Goal: Transaction & Acquisition: Purchase product/service

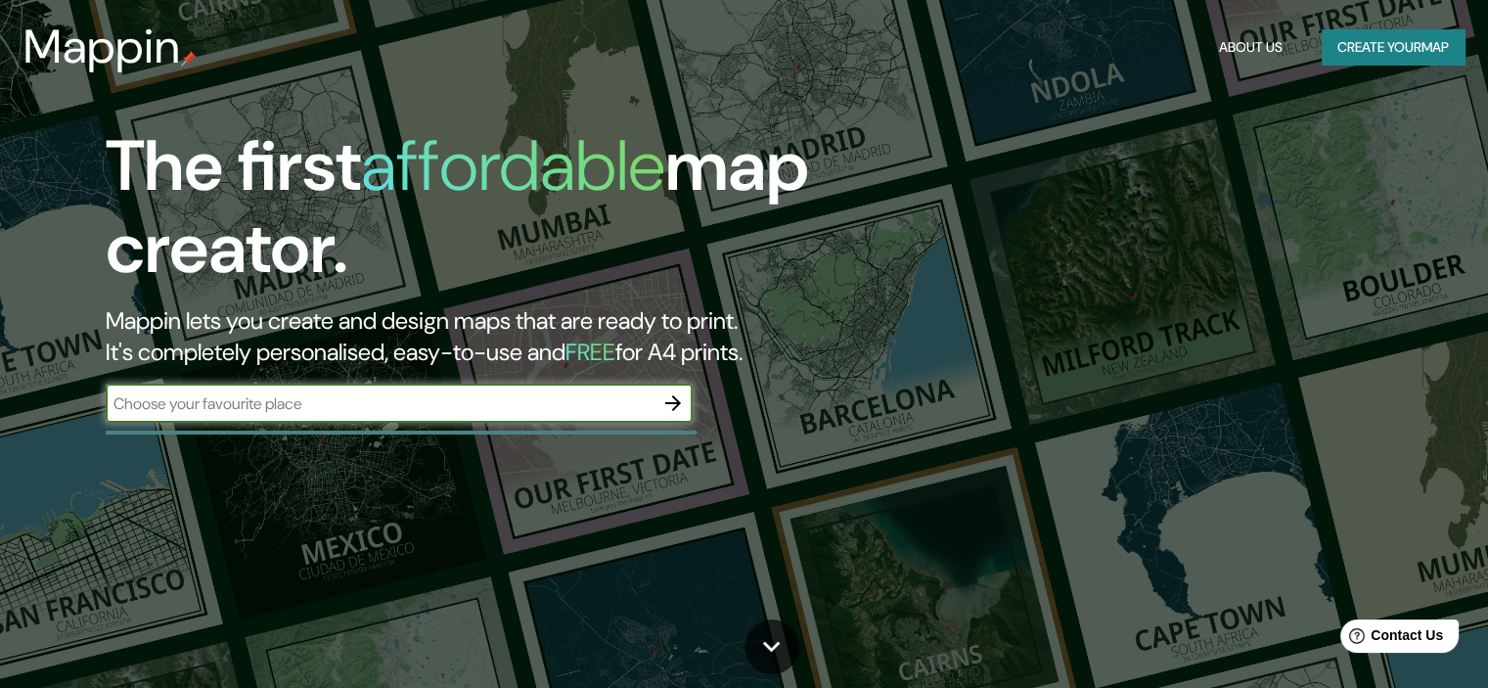
click at [611, 402] on input "text" at bounding box center [380, 403] width 548 height 22
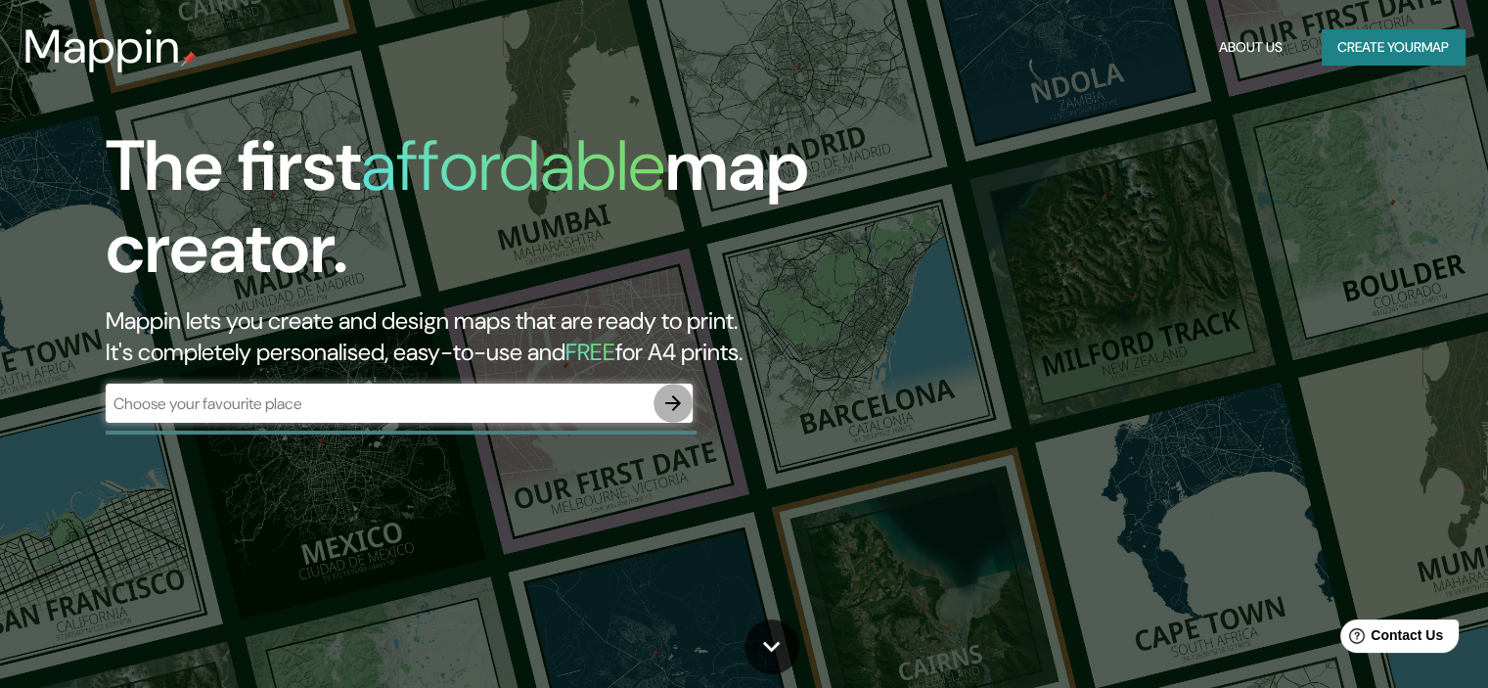
click at [665, 394] on icon "button" at bounding box center [672, 402] width 23 height 23
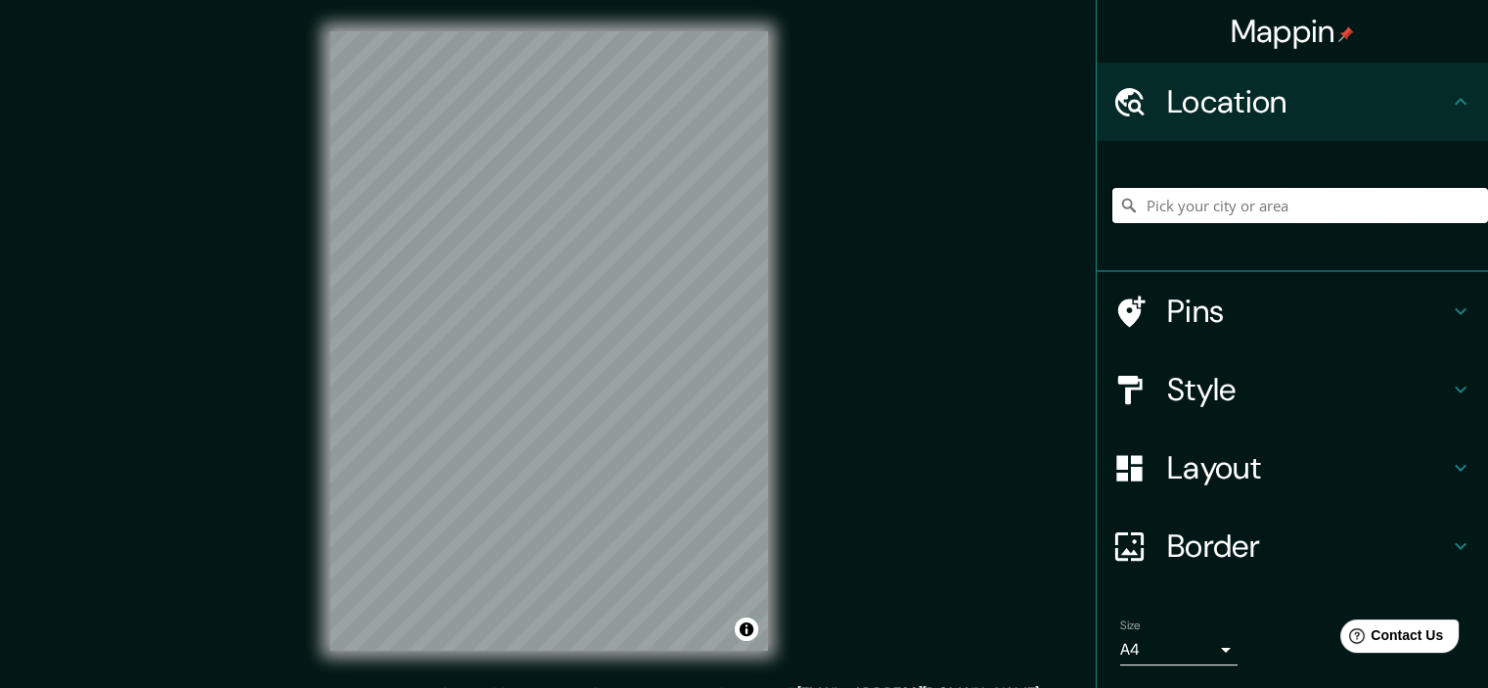
click at [1347, 221] on input "Pick your city or area" at bounding box center [1300, 205] width 376 height 35
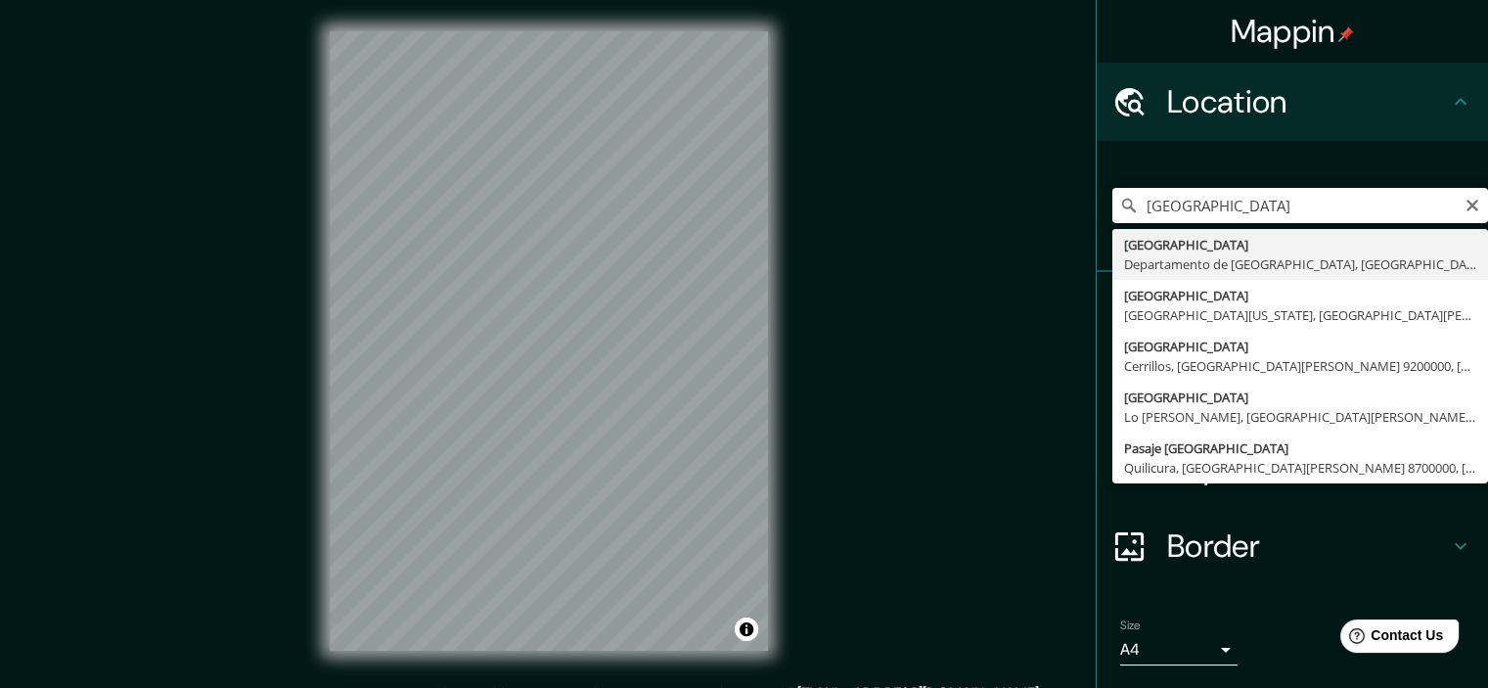
type input "[GEOGRAPHIC_DATA], [GEOGRAPHIC_DATA], [GEOGRAPHIC_DATA]"
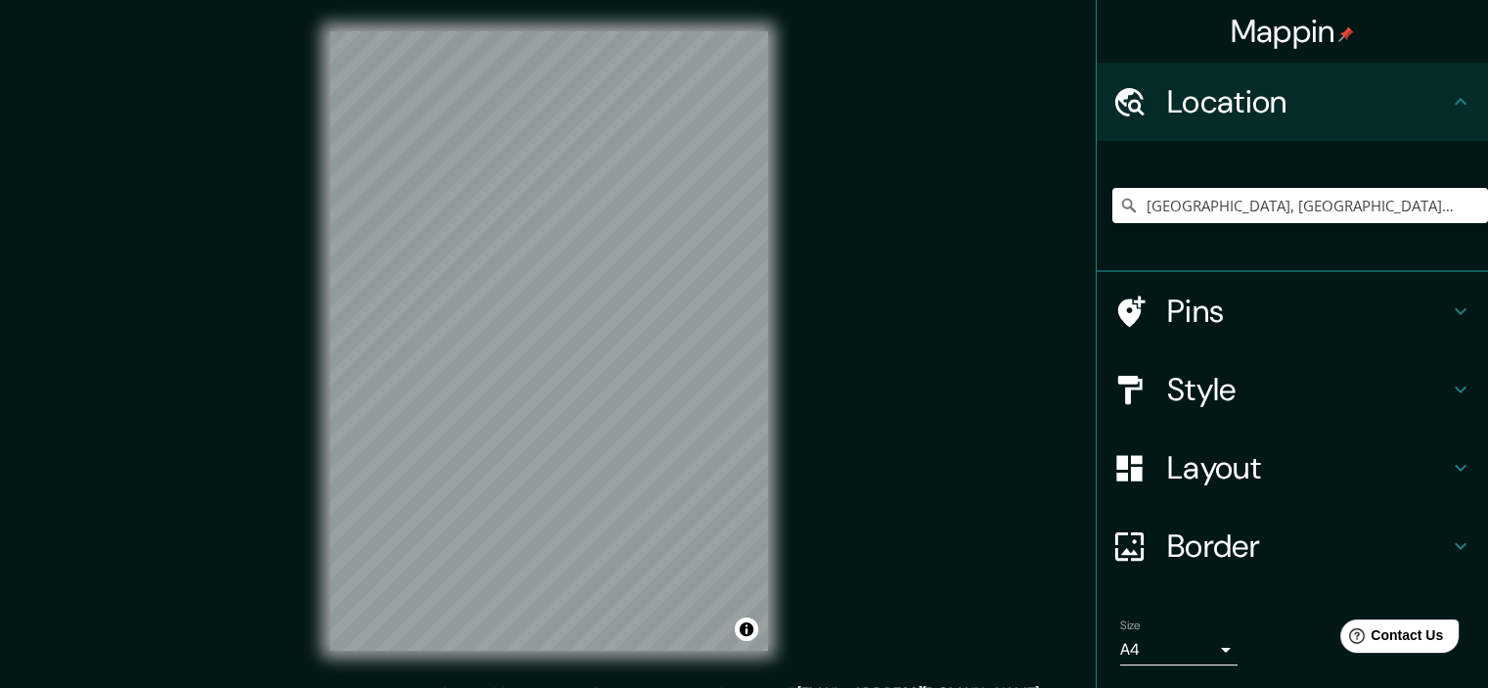
click at [1186, 382] on h4 "Style" at bounding box center [1308, 389] width 282 height 39
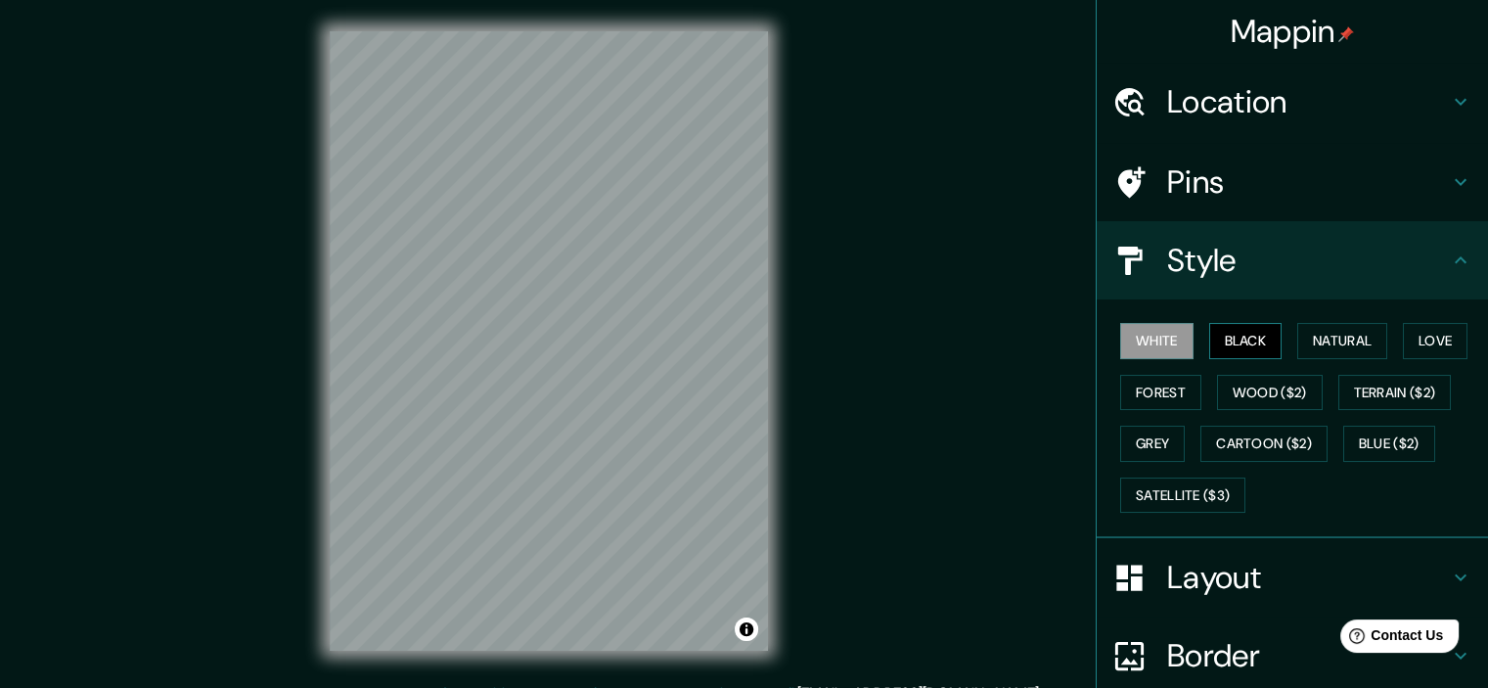
click at [1217, 337] on button "Black" at bounding box center [1245, 341] width 73 height 36
click at [1330, 357] on button "Natural" at bounding box center [1342, 341] width 90 height 36
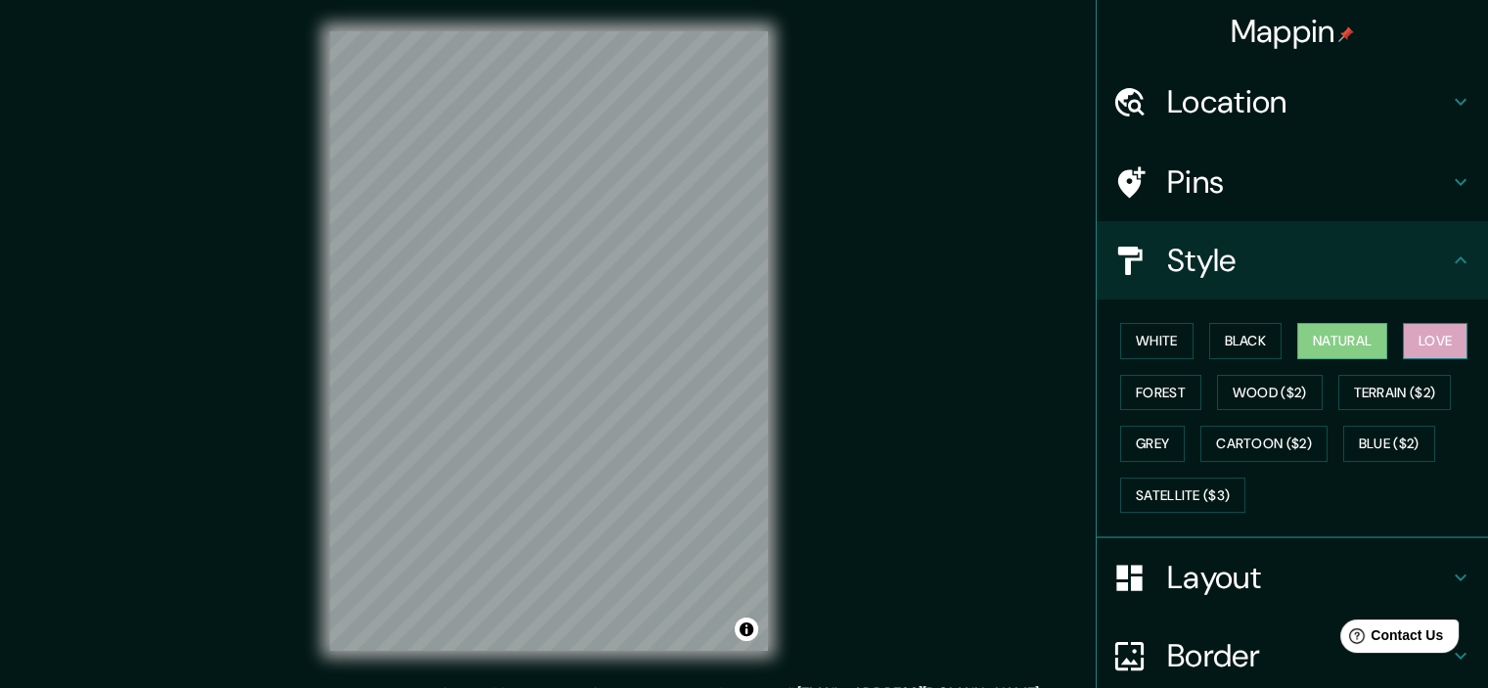
click at [1445, 336] on button "Love" at bounding box center [1435, 341] width 65 height 36
click at [1122, 394] on button "Forest" at bounding box center [1160, 393] width 81 height 36
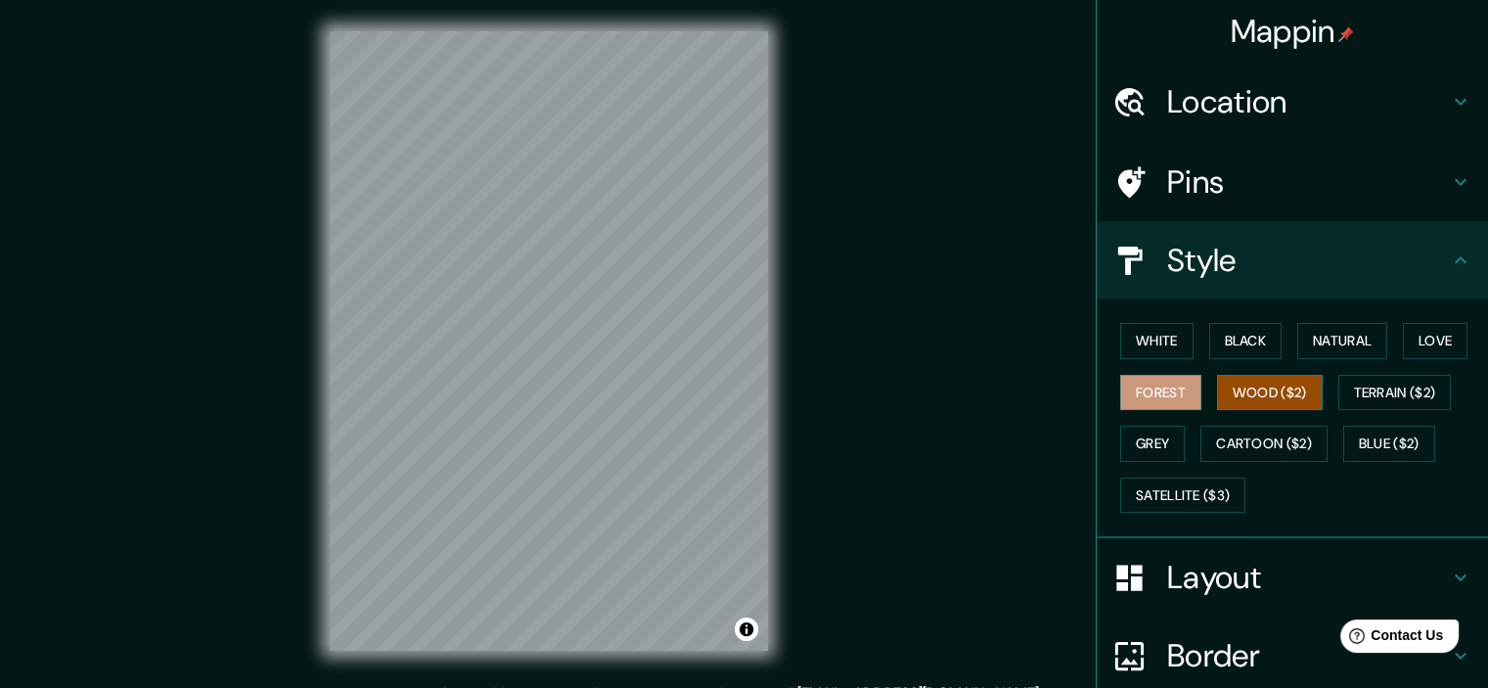
click at [1217, 398] on button "Wood ($2)" at bounding box center [1270, 393] width 106 height 36
click at [1377, 376] on button "Terrain ($2)" at bounding box center [1394, 393] width 113 height 36
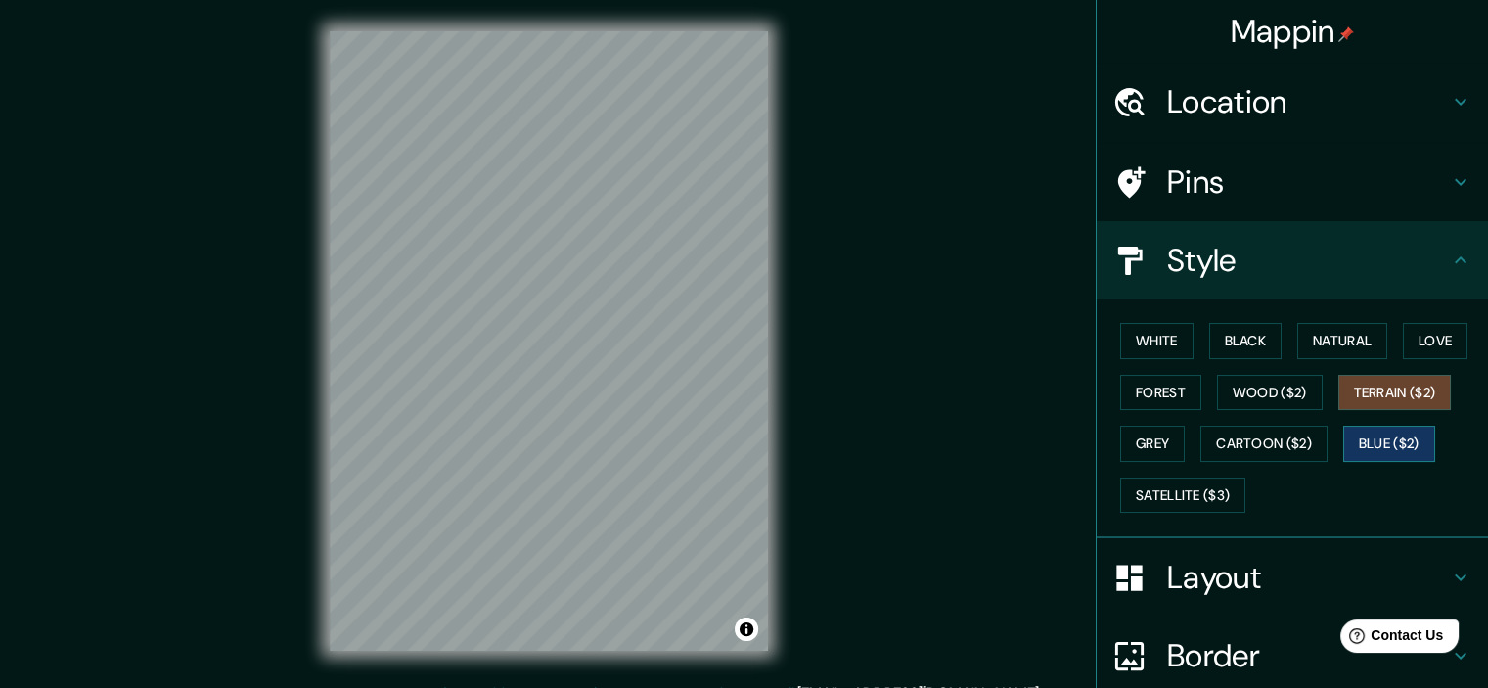
click at [1350, 441] on button "Blue ($2)" at bounding box center [1389, 443] width 92 height 36
click at [1257, 448] on button "Cartoon ($2)" at bounding box center [1263, 443] width 127 height 36
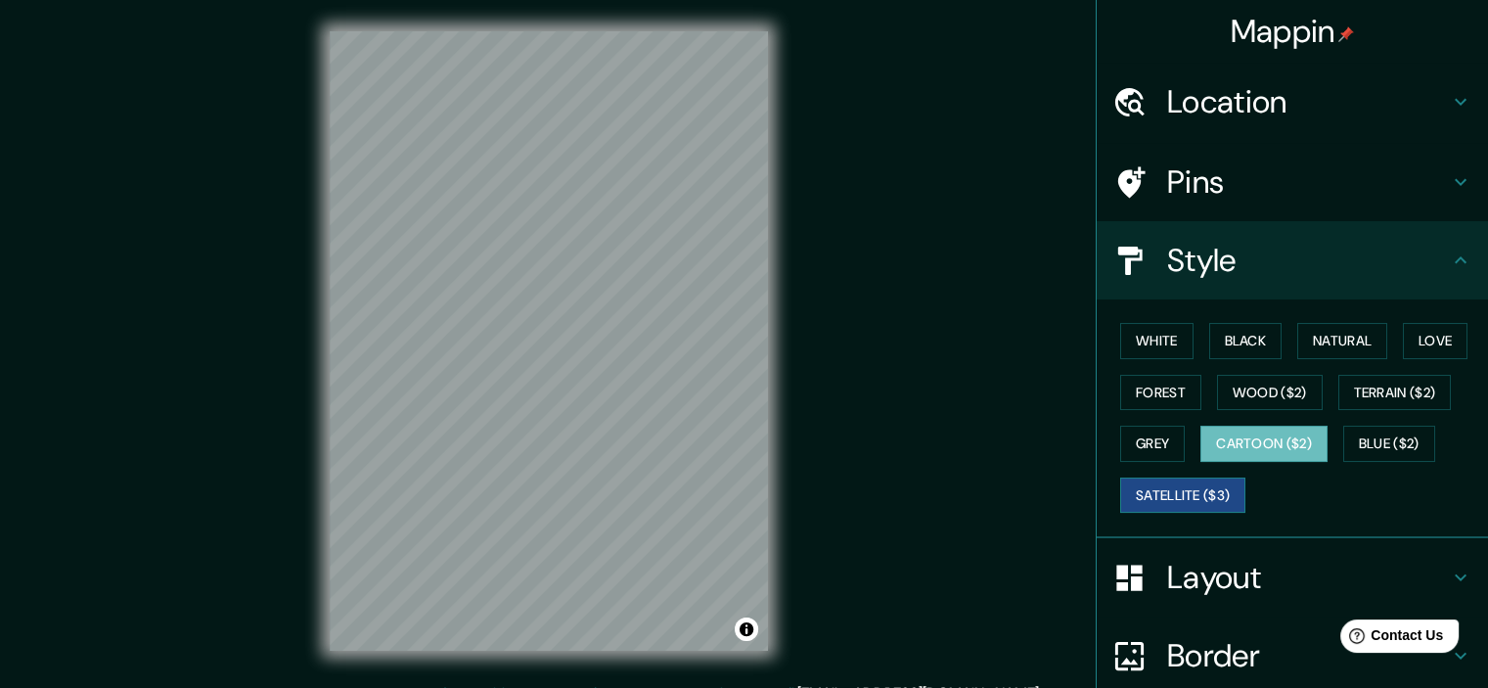
click at [1176, 483] on button "Satellite ($3)" at bounding box center [1182, 495] width 125 height 36
click at [1144, 452] on button "Grey" at bounding box center [1152, 443] width 65 height 36
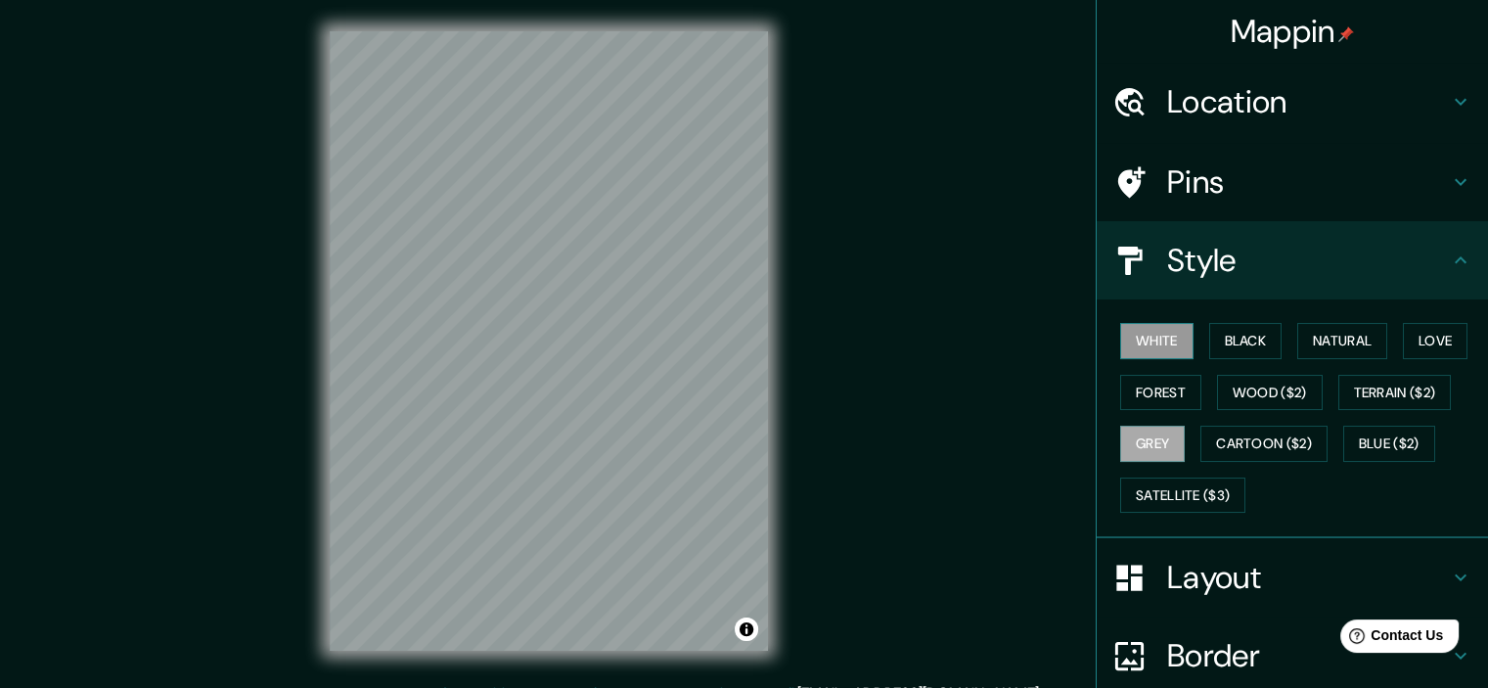
click at [1134, 352] on button "White" at bounding box center [1156, 341] width 73 height 36
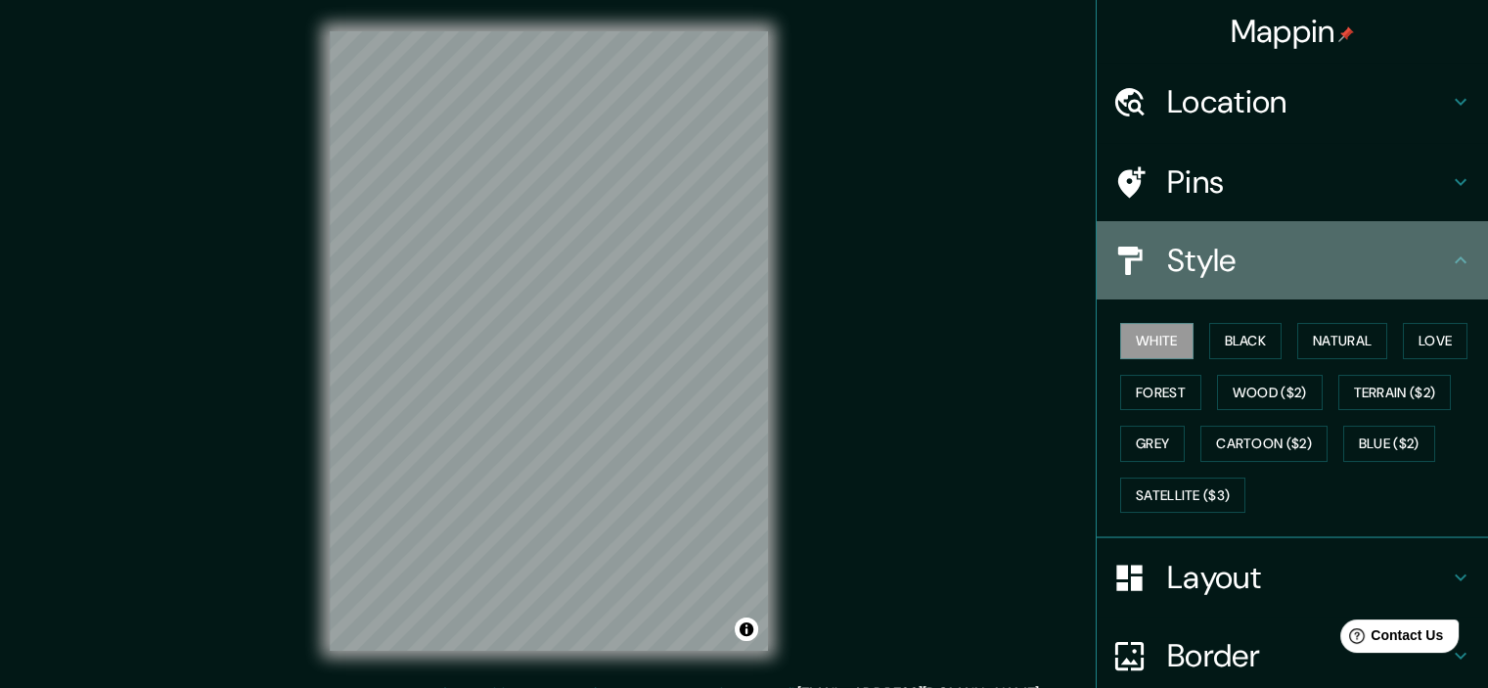
click at [1164, 231] on div "Style" at bounding box center [1291, 260] width 391 height 78
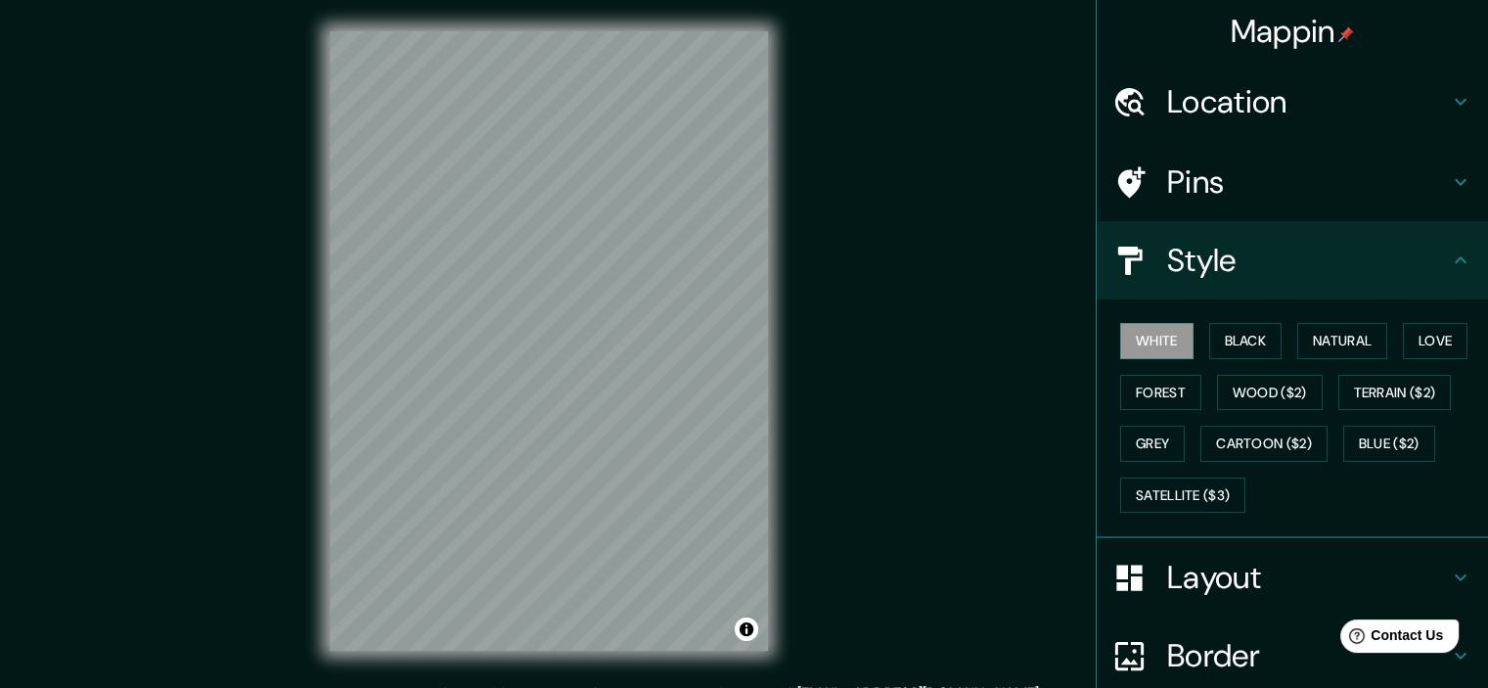
click at [1448, 264] on icon at bounding box center [1459, 259] width 23 height 23
click at [1138, 151] on div "Pins" at bounding box center [1291, 182] width 391 height 78
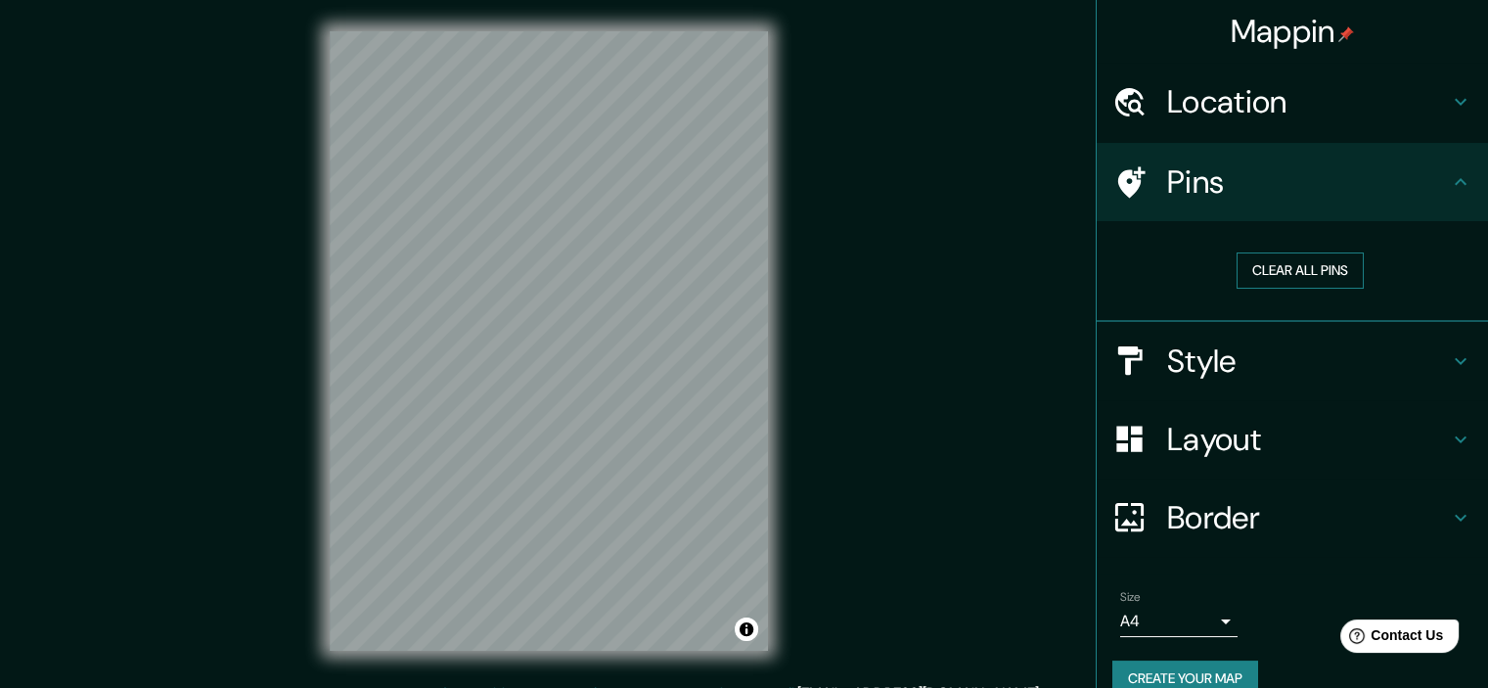
click at [1261, 267] on button "Clear all pins" at bounding box center [1299, 270] width 127 height 36
click at [1268, 264] on button "Clear all pins" at bounding box center [1299, 270] width 127 height 36
click at [1225, 93] on h4 "Location" at bounding box center [1308, 101] width 282 height 39
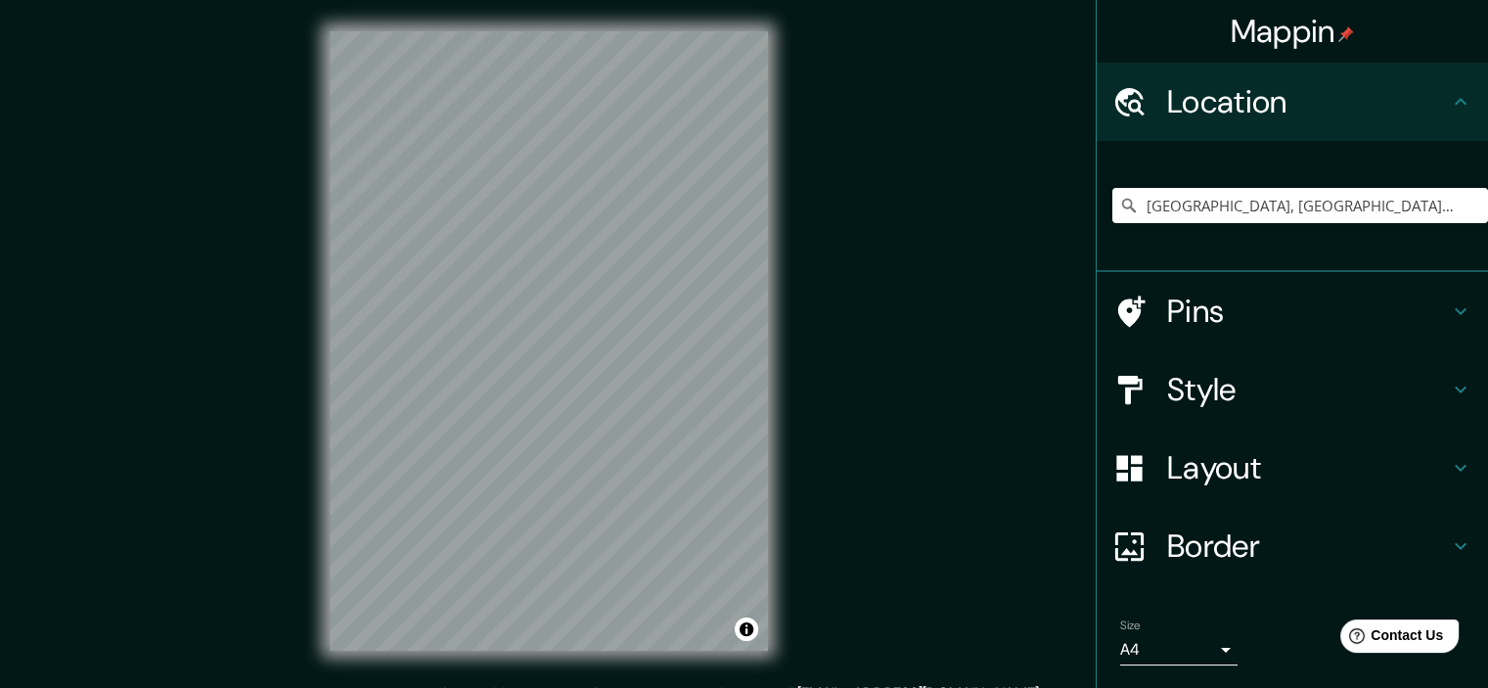
click at [1222, 97] on h4 "Location" at bounding box center [1308, 101] width 282 height 39
click at [1278, 70] on div "Location" at bounding box center [1291, 102] width 391 height 78
click at [1448, 99] on icon at bounding box center [1459, 101] width 23 height 23
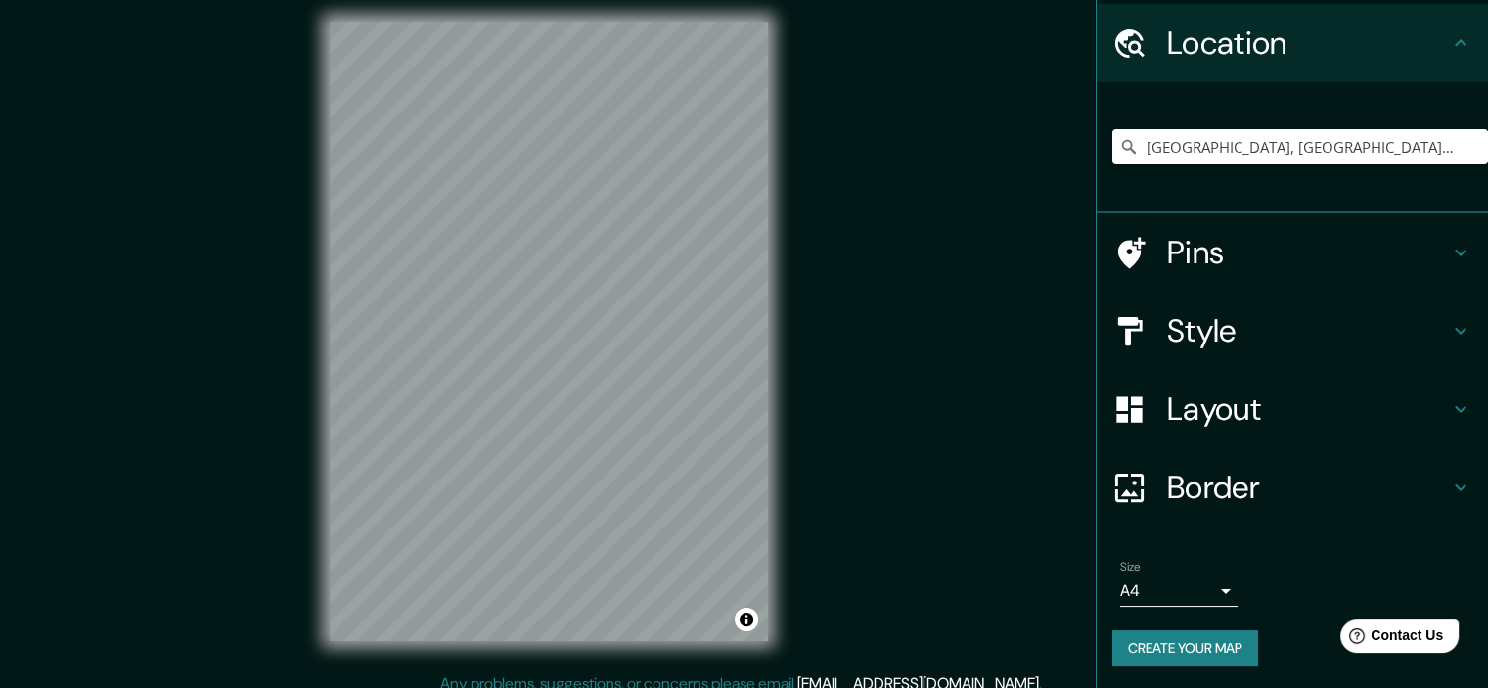
scroll to position [24, 0]
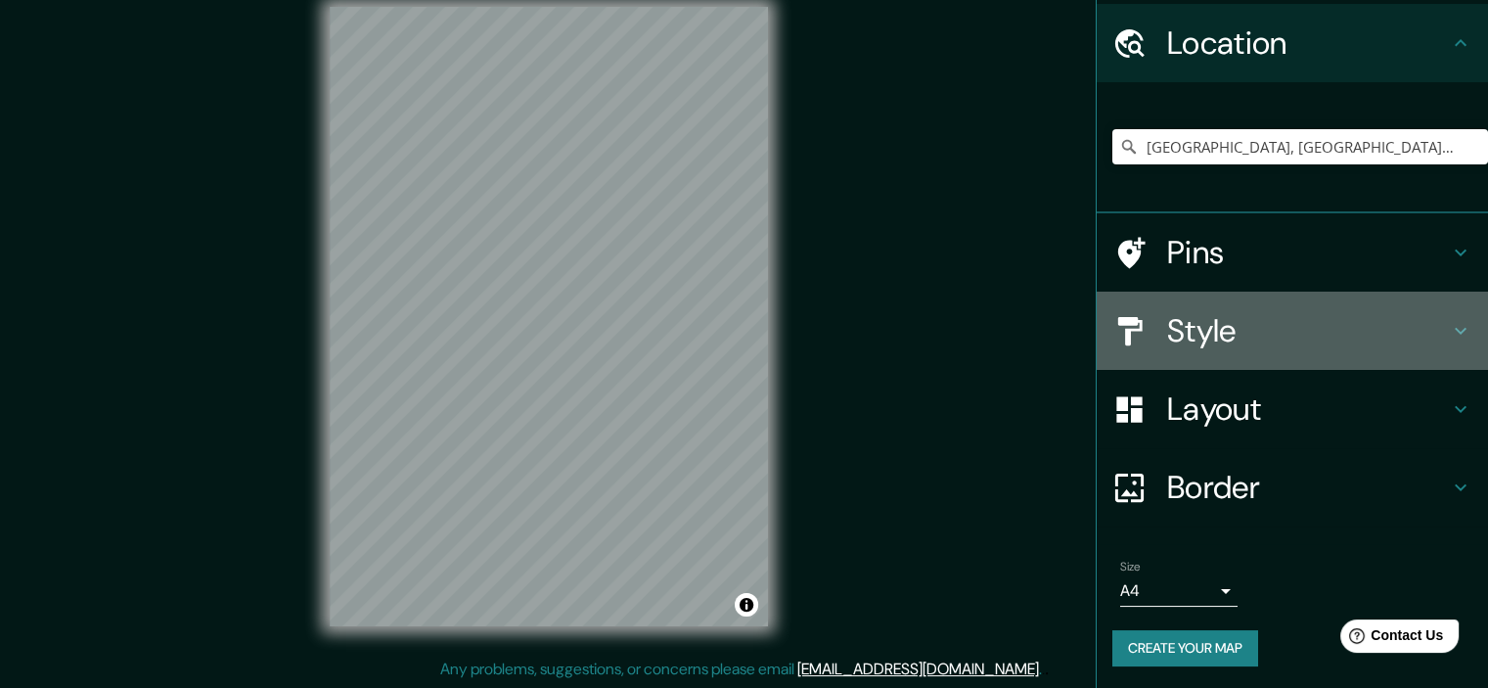
click at [1406, 364] on div "Style" at bounding box center [1291, 330] width 391 height 78
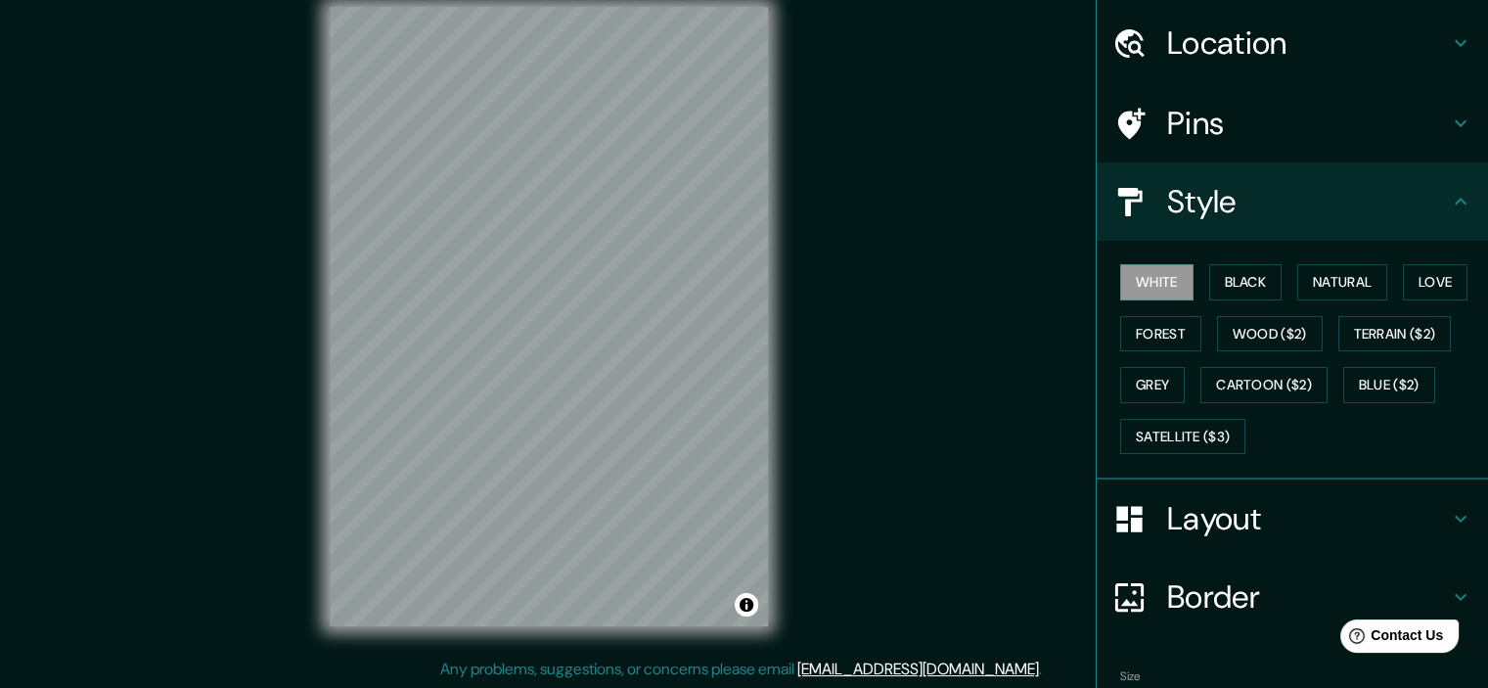
click at [1265, 515] on h4 "Layout" at bounding box center [1308, 518] width 282 height 39
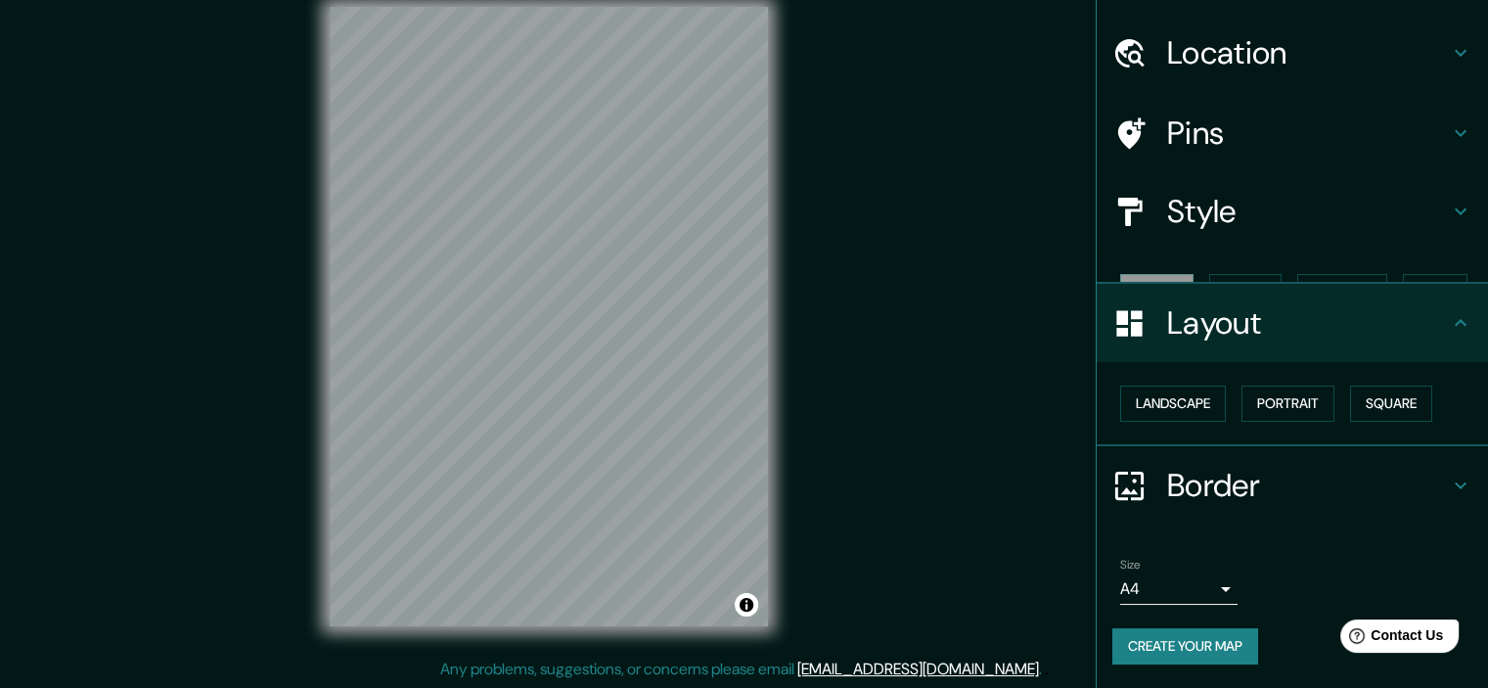
scroll to position [14, 0]
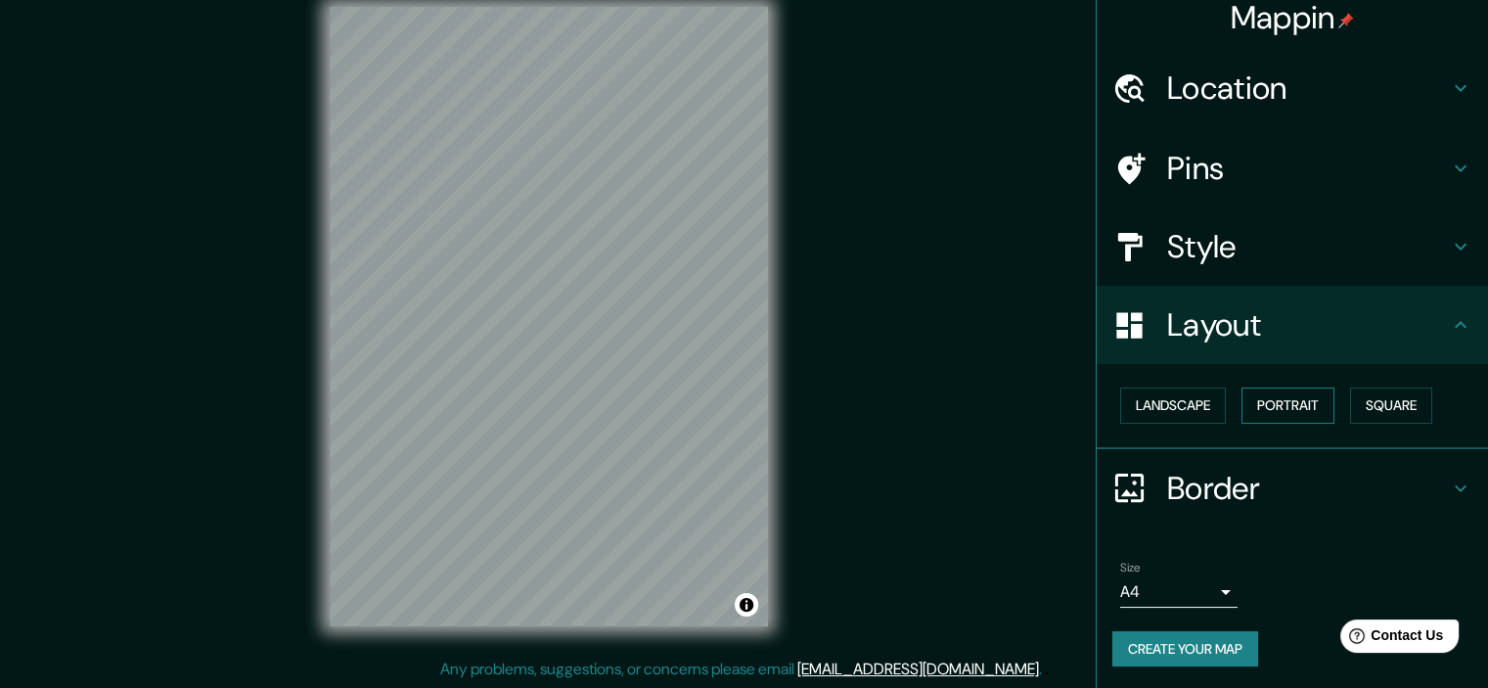
click at [1264, 401] on button "Portrait" at bounding box center [1287, 405] width 93 height 36
click at [1188, 402] on button "Landscape" at bounding box center [1173, 405] width 106 height 36
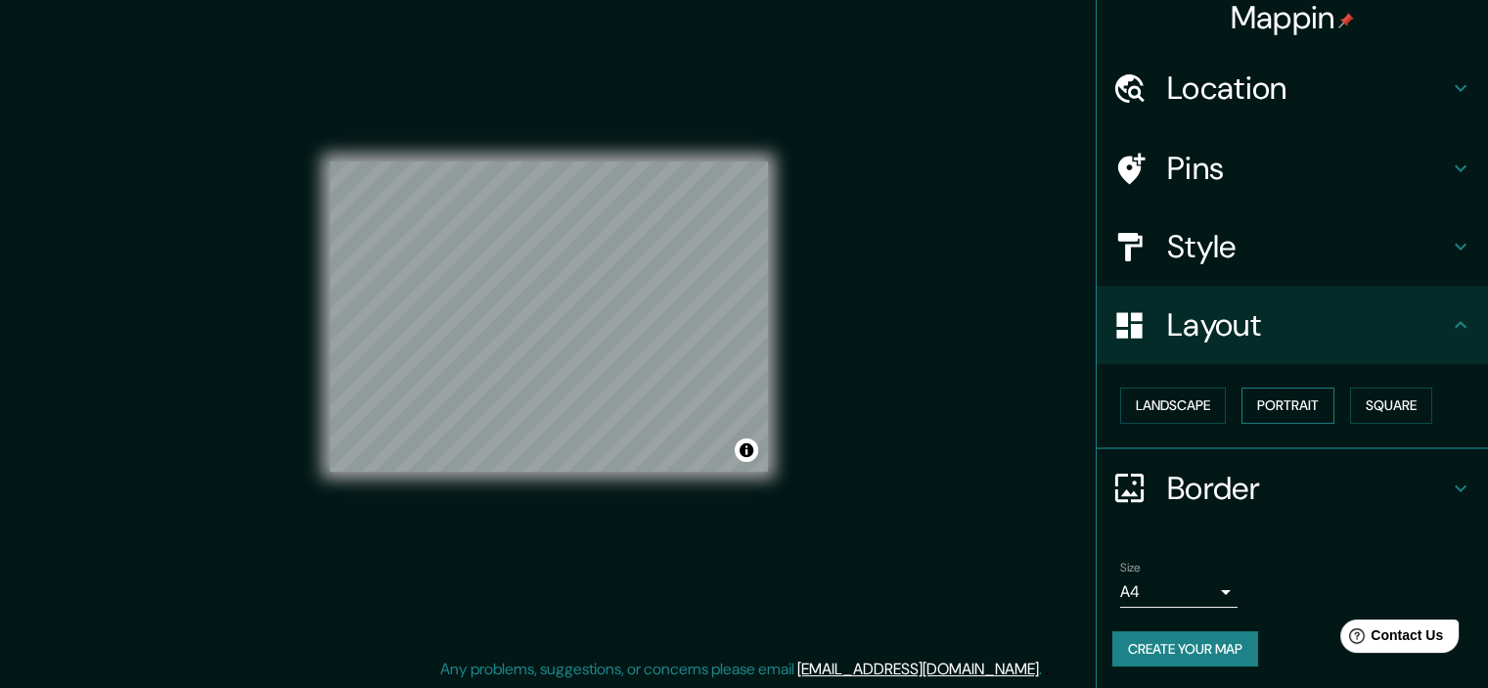
click at [1269, 400] on button "Portrait" at bounding box center [1287, 405] width 93 height 36
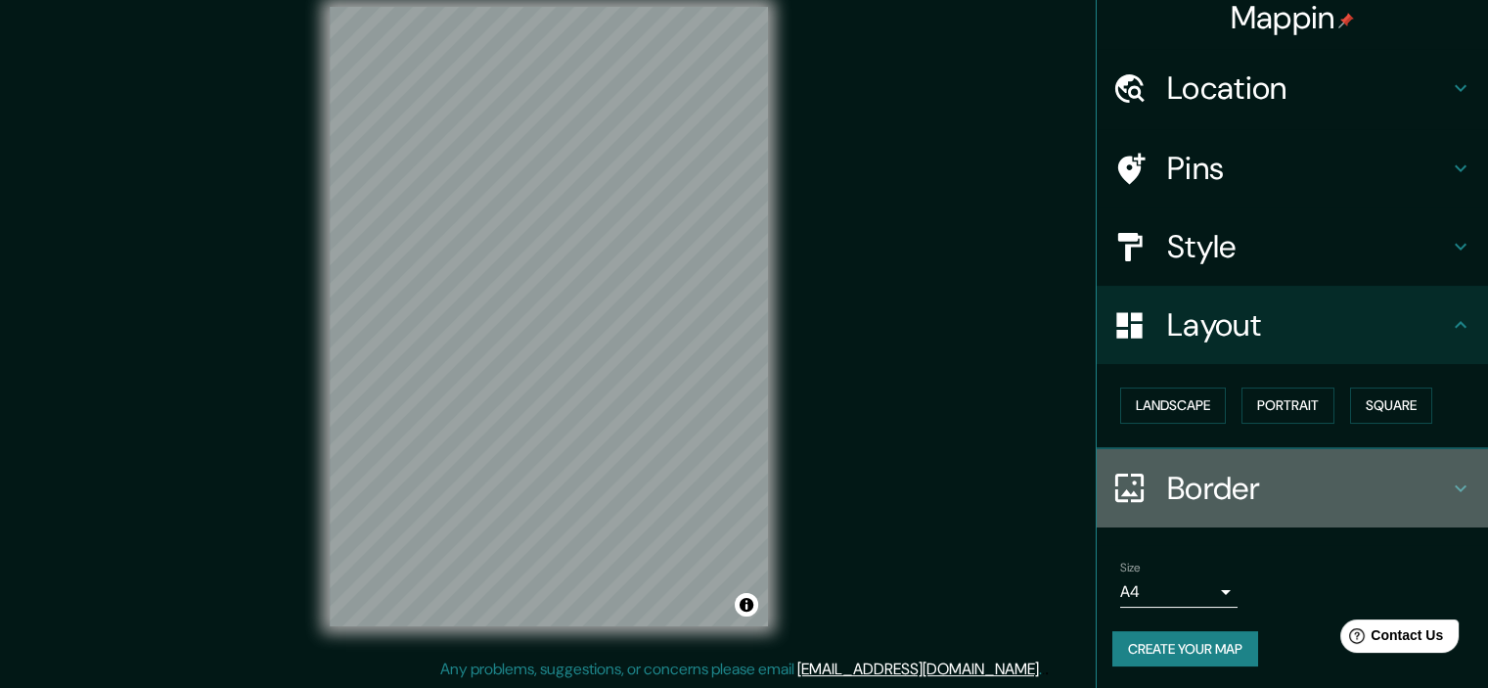
click at [1209, 480] on h4 "Border" at bounding box center [1308, 487] width 282 height 39
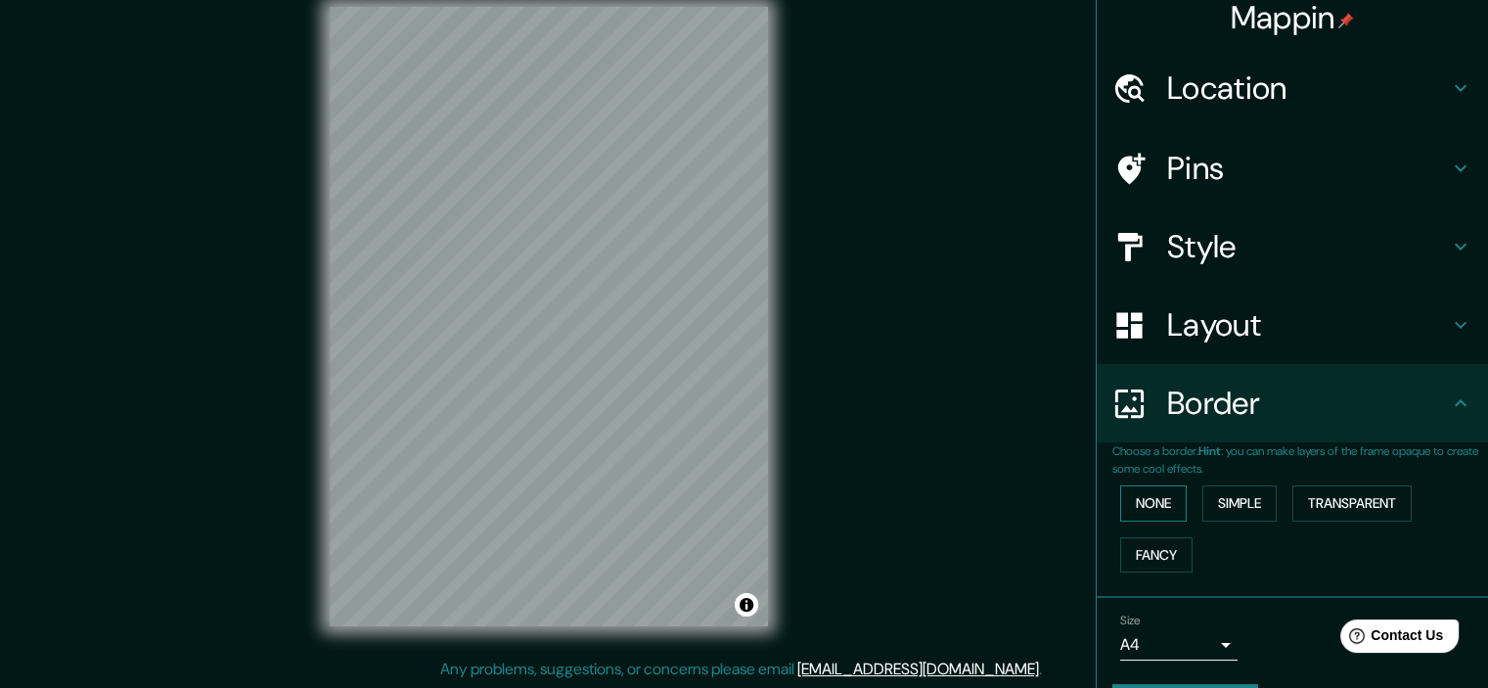
click at [1165, 488] on button "None" at bounding box center [1153, 503] width 67 height 36
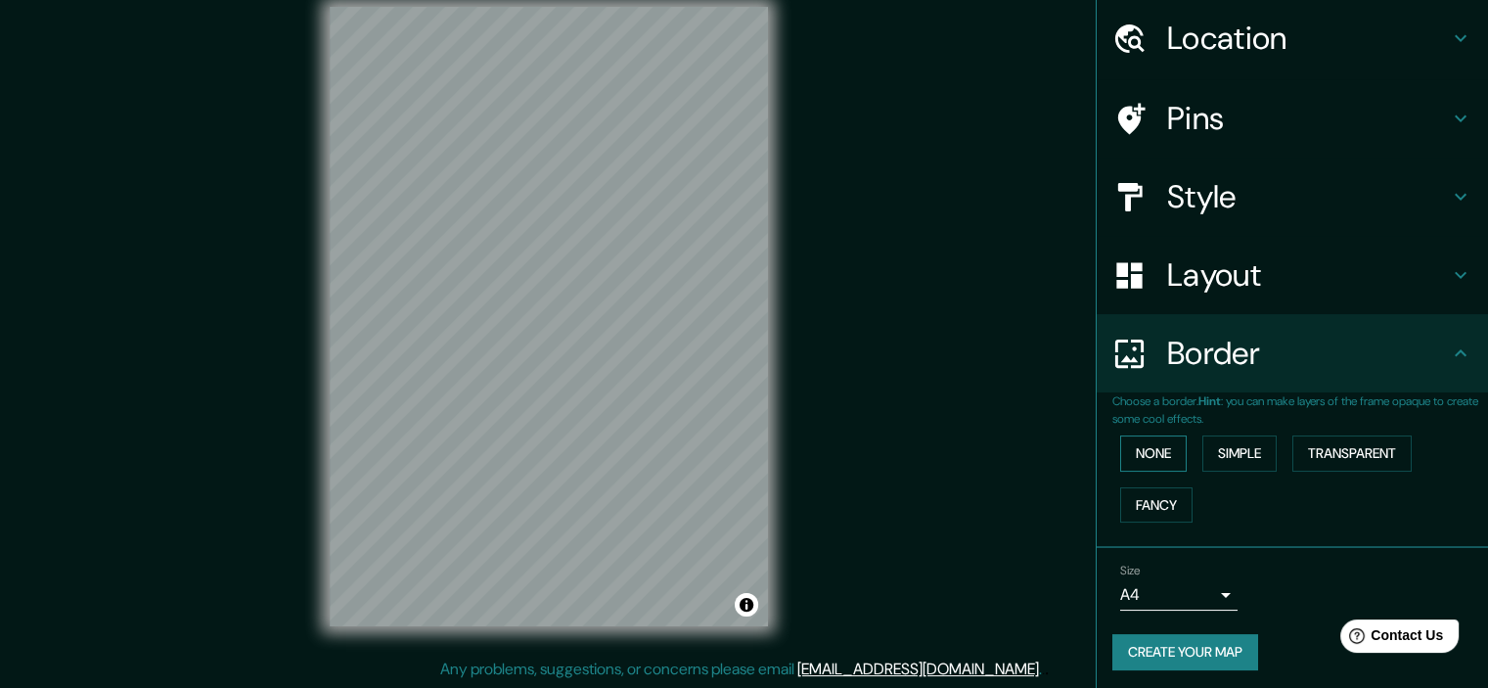
scroll to position [67, 0]
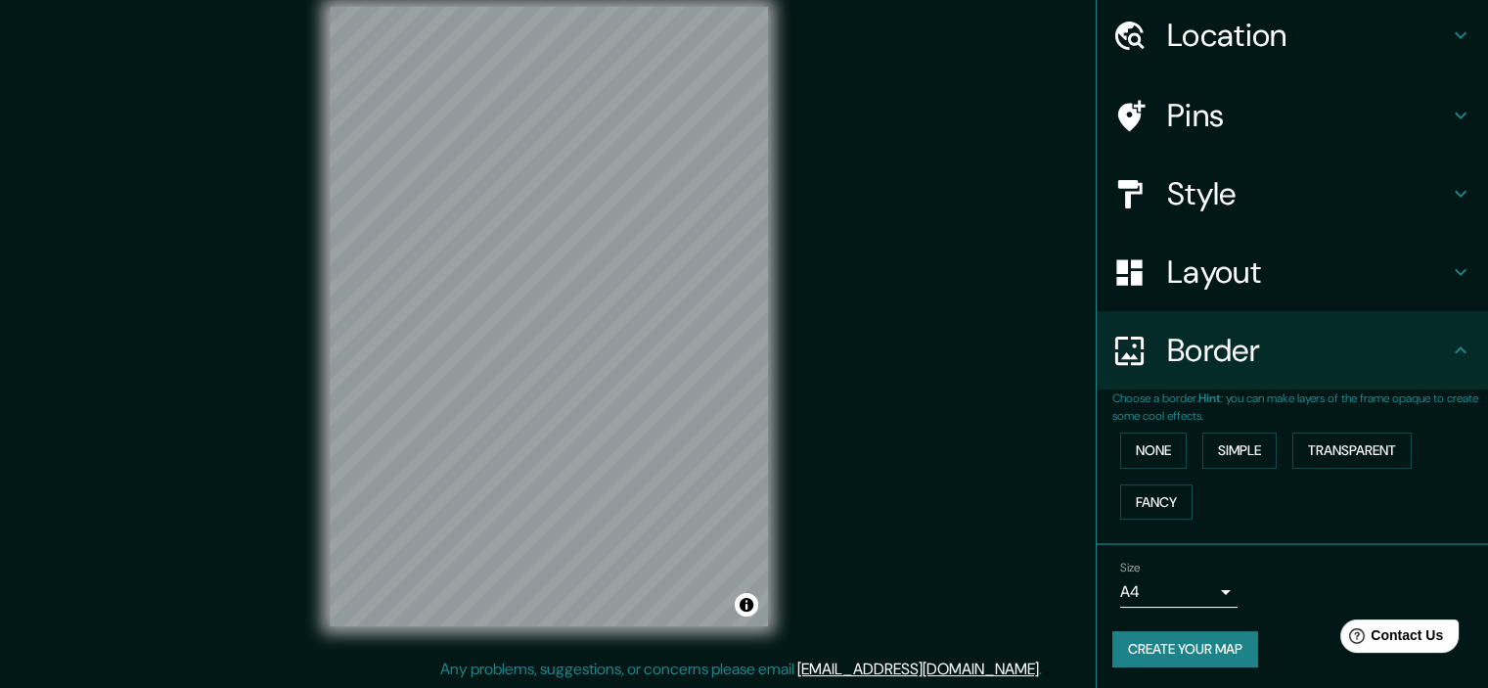
click at [1185, 572] on div "Size A4 single" at bounding box center [1178, 583] width 117 height 47
click at [1185, 585] on body "Mappin Location [GEOGRAPHIC_DATA], [GEOGRAPHIC_DATA], [GEOGRAPHIC_DATA] Pins St…" at bounding box center [744, 320] width 1488 height 688
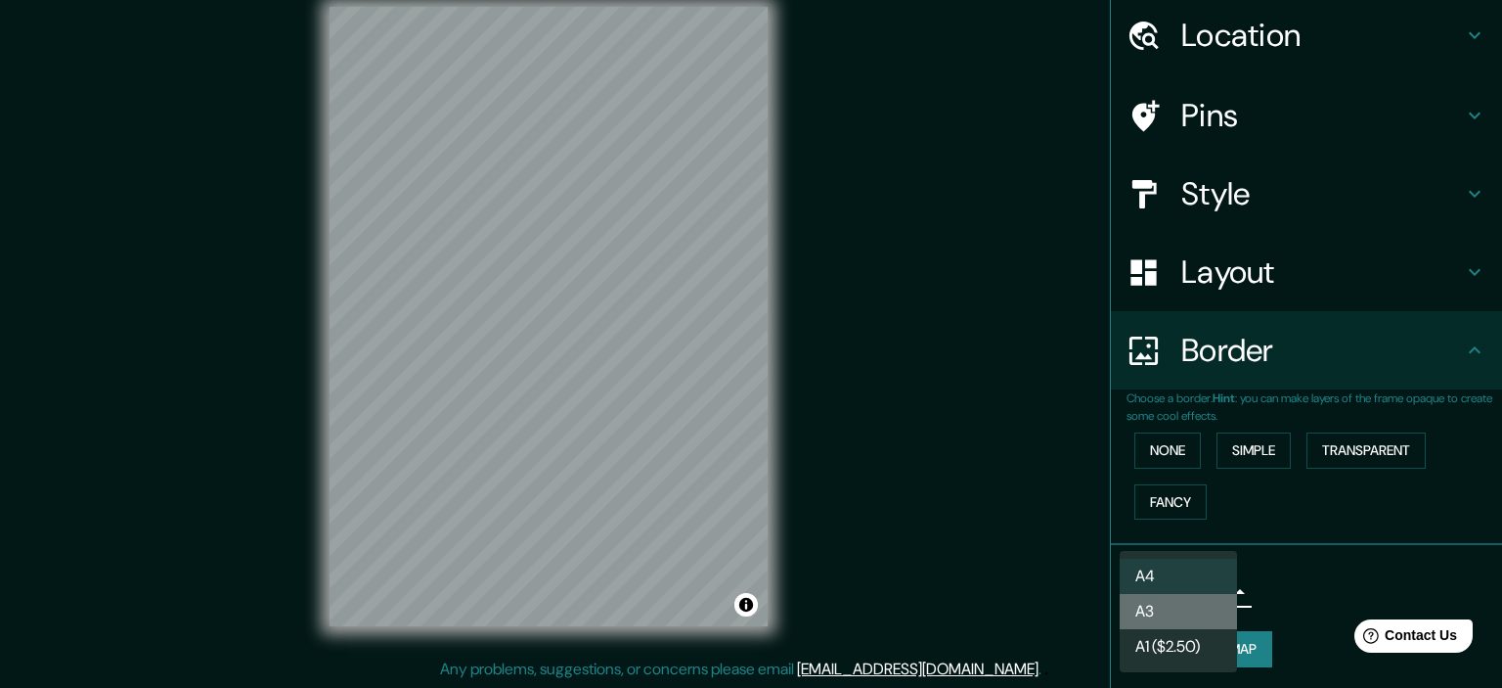
click at [1185, 602] on li "A3" at bounding box center [1178, 611] width 117 height 35
type input "a4"
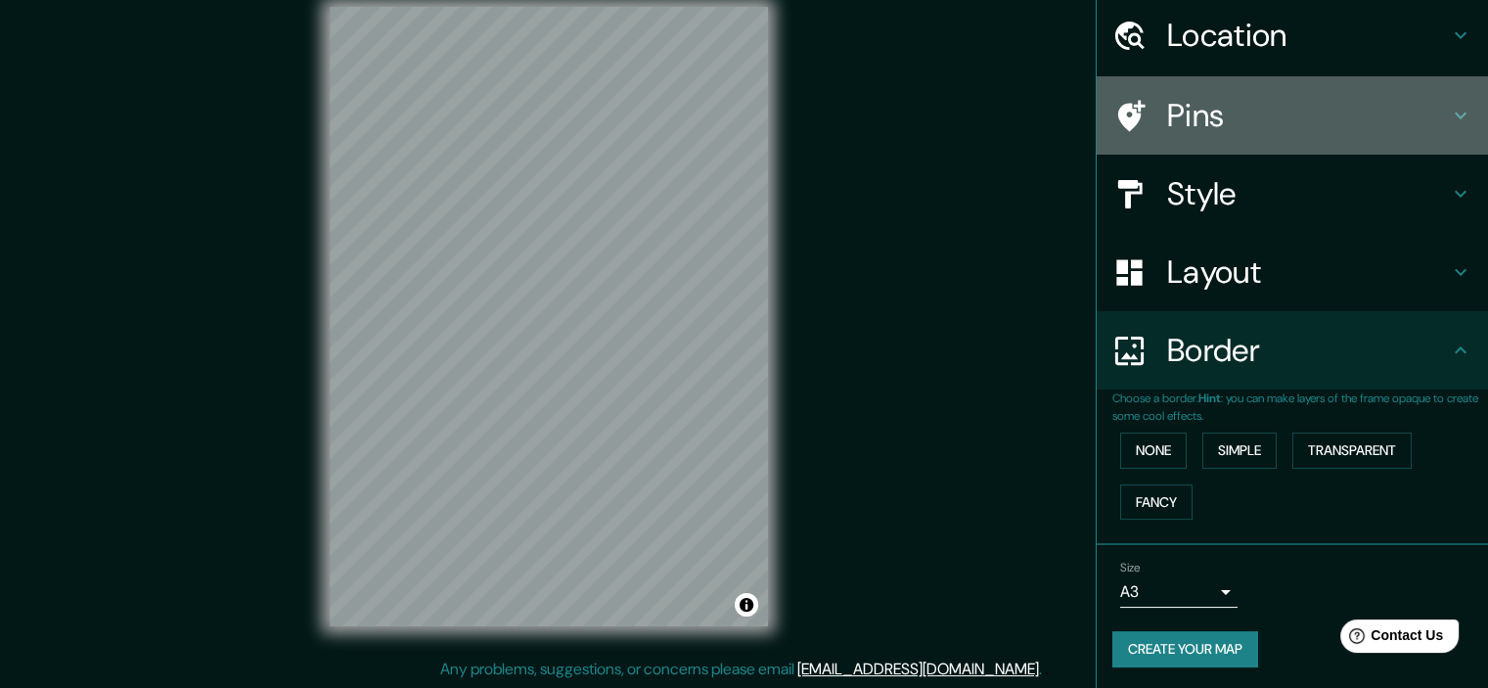
click at [1230, 128] on h4 "Pins" at bounding box center [1308, 115] width 282 height 39
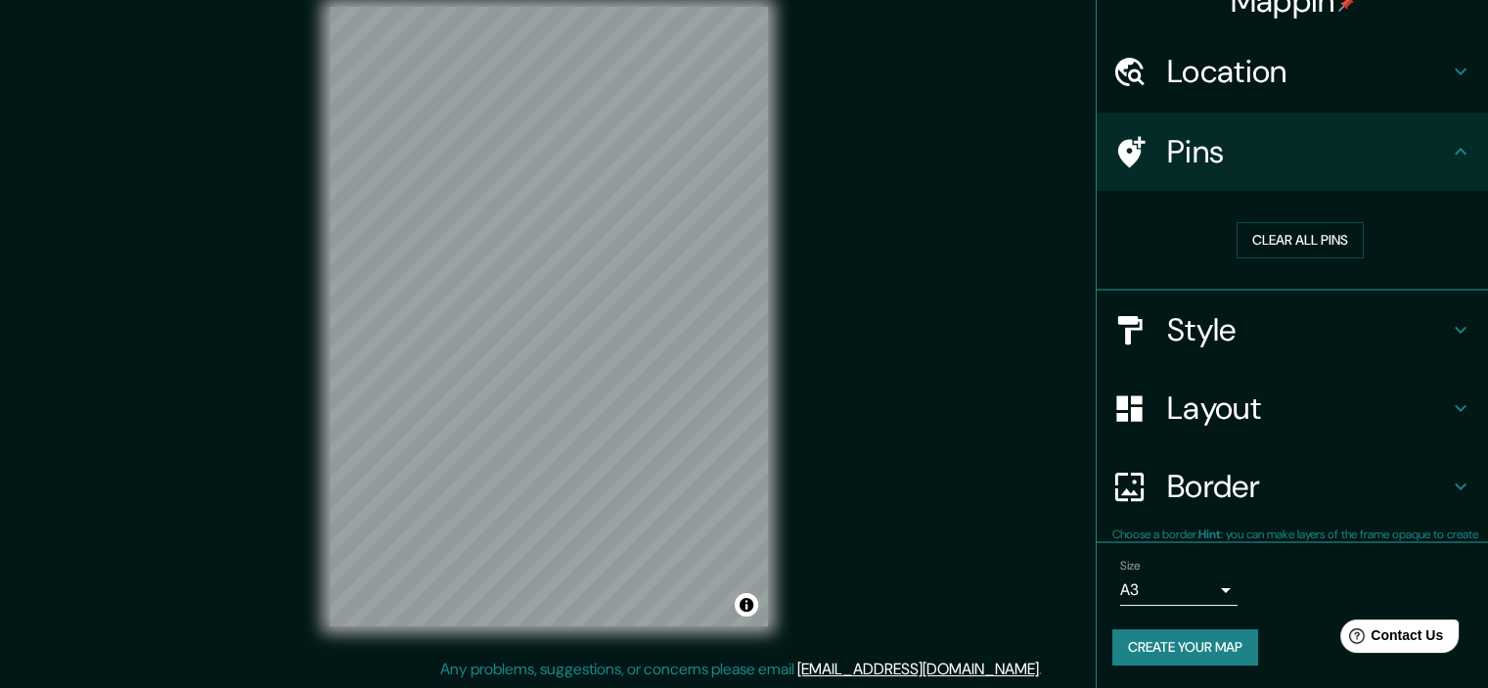
scroll to position [29, 0]
click at [1300, 214] on div "Clear all pins" at bounding box center [1300, 240] width 376 height 67
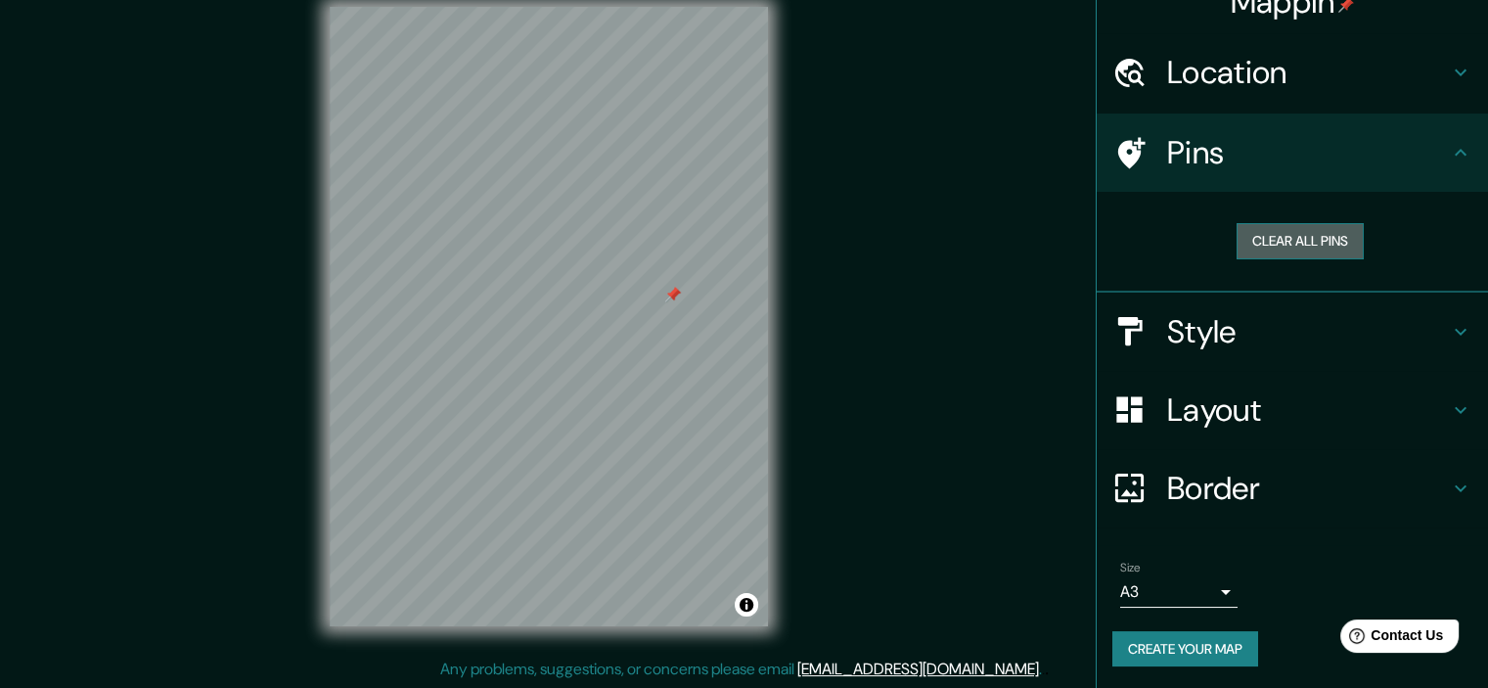
click at [1291, 239] on button "Clear all pins" at bounding box center [1299, 241] width 127 height 36
